Goal: Find specific page/section: Find specific page/section

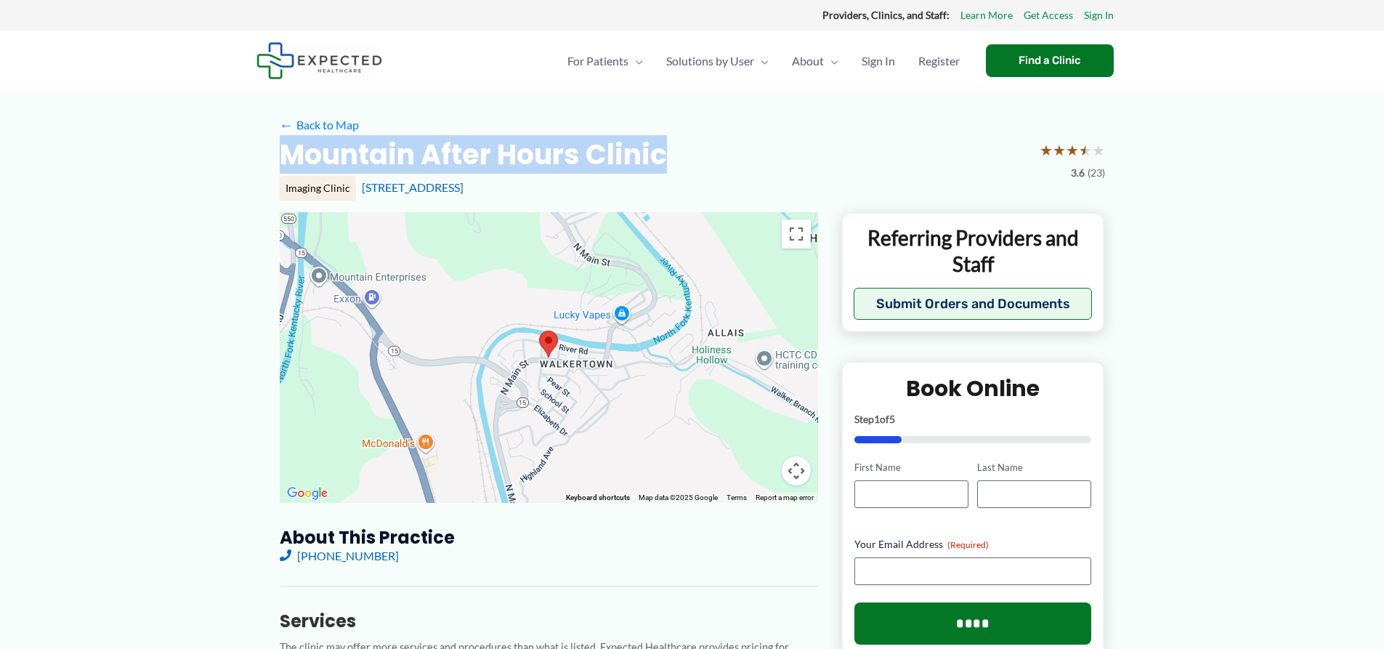
drag, startPoint x: 270, startPoint y: 146, endPoint x: 693, endPoint y: 144, distance: 423.6
copy h2 "Mountain After Hours Clinic"
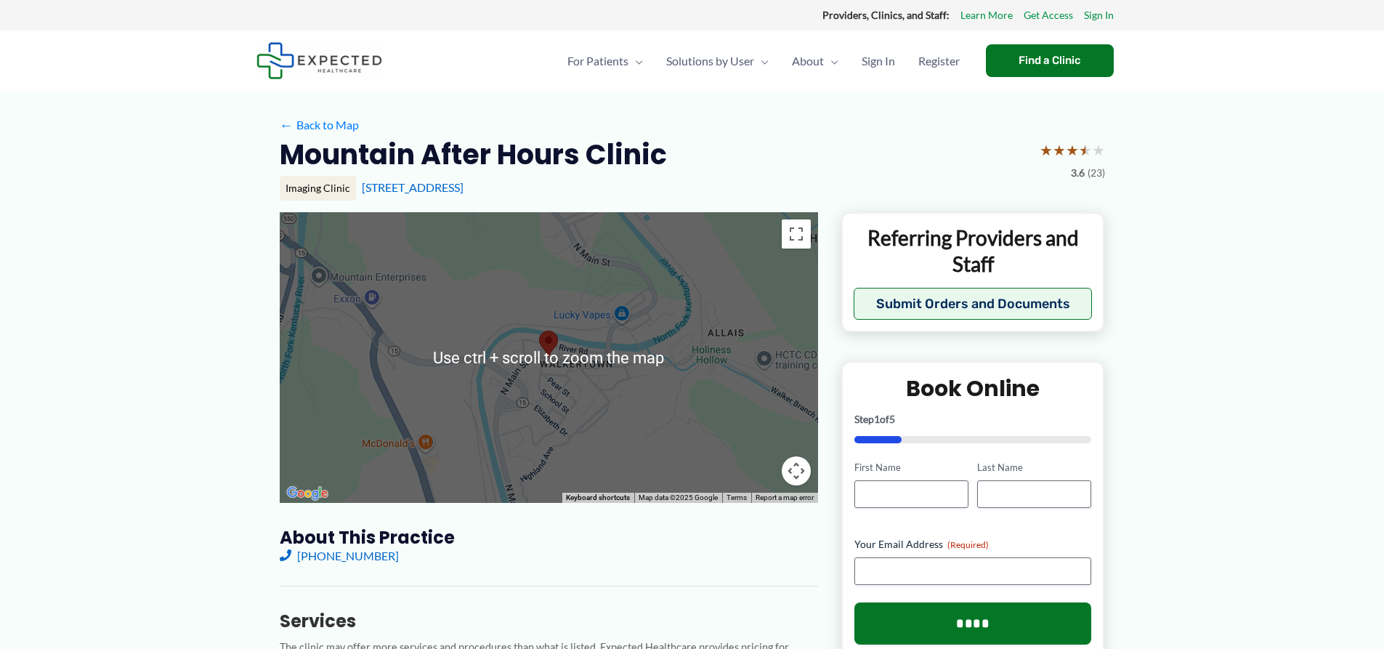
click at [754, 134] on div "← Back to Map" at bounding box center [692, 125] width 825 height 23
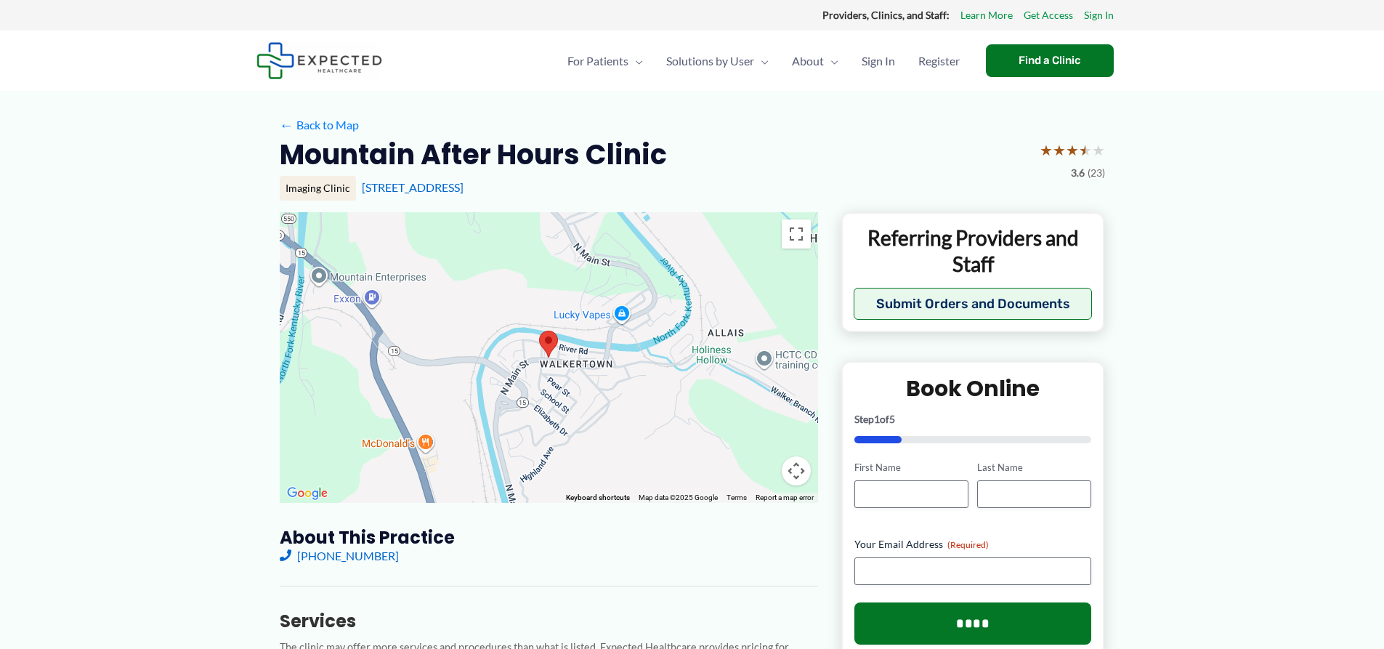
drag, startPoint x: 357, startPoint y: 188, endPoint x: 543, endPoint y: 198, distance: 185.5
click at [543, 198] on div "Imaging Clinic [STREET_ADDRESS]" at bounding box center [692, 188] width 825 height 25
copy link "[STREET_ADDRESS]"
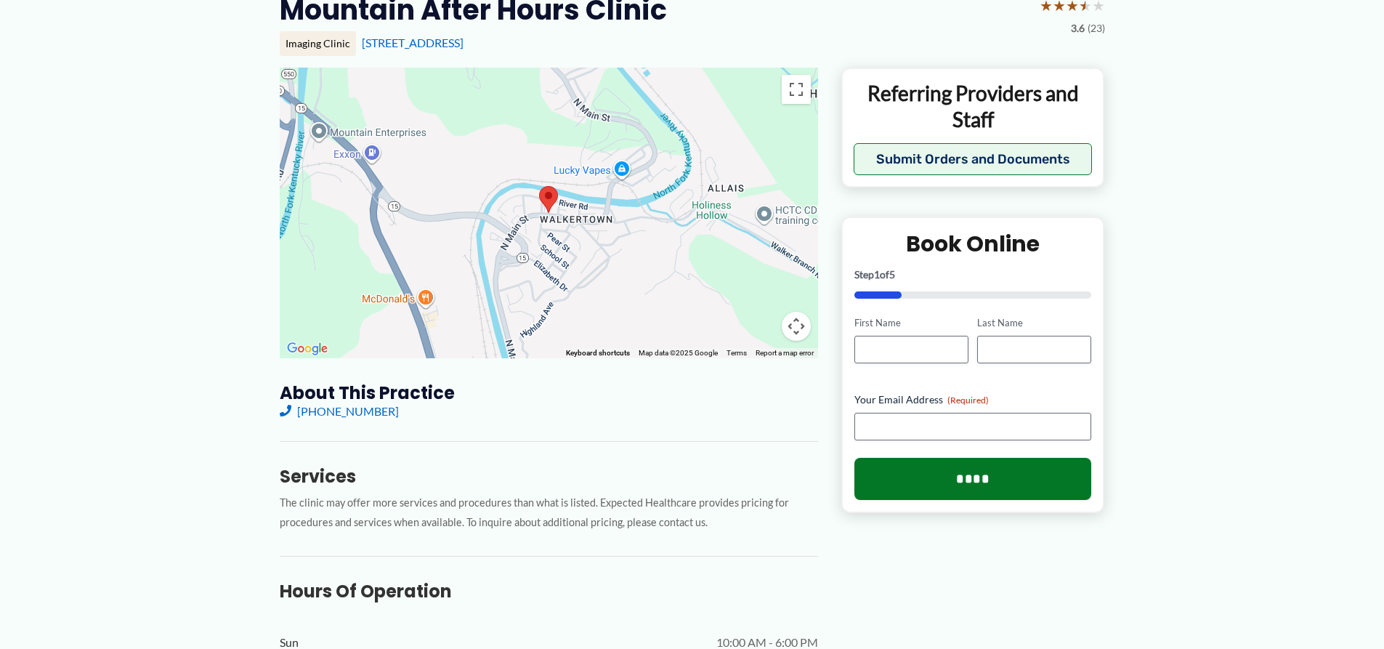
scroll to position [145, 0]
drag, startPoint x: 291, startPoint y: 402, endPoint x: 312, endPoint y: 405, distance: 22.1
drag, startPoint x: 312, startPoint y: 405, endPoint x: 236, endPoint y: 403, distance: 76.3
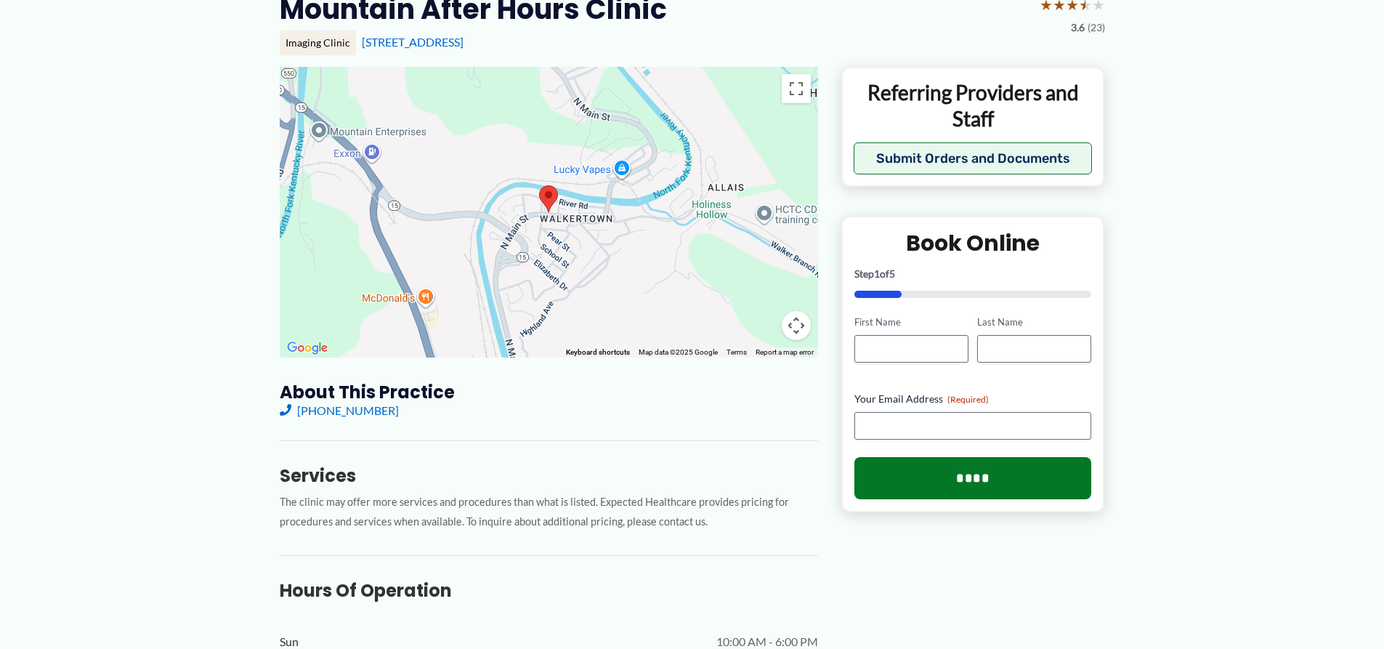
drag, startPoint x: 292, startPoint y: 409, endPoint x: 320, endPoint y: 408, distance: 27.6
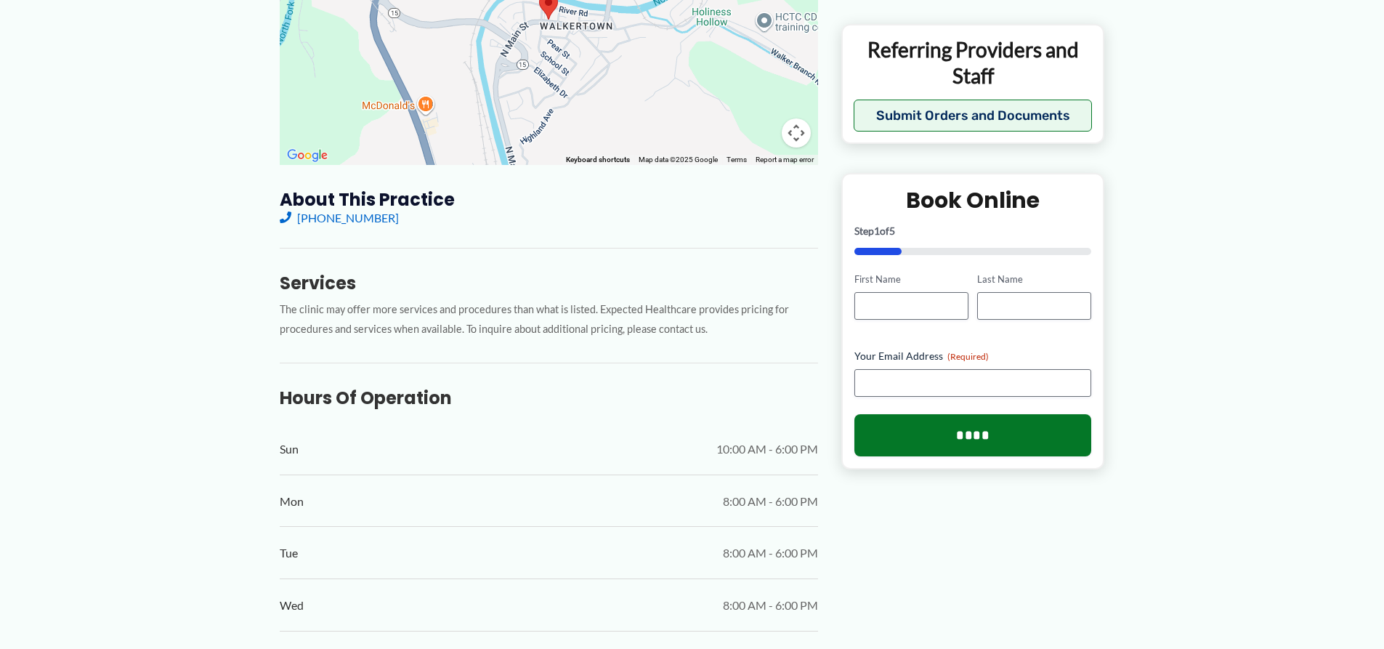
scroll to position [363, 0]
